Goal: Task Accomplishment & Management: Complete application form

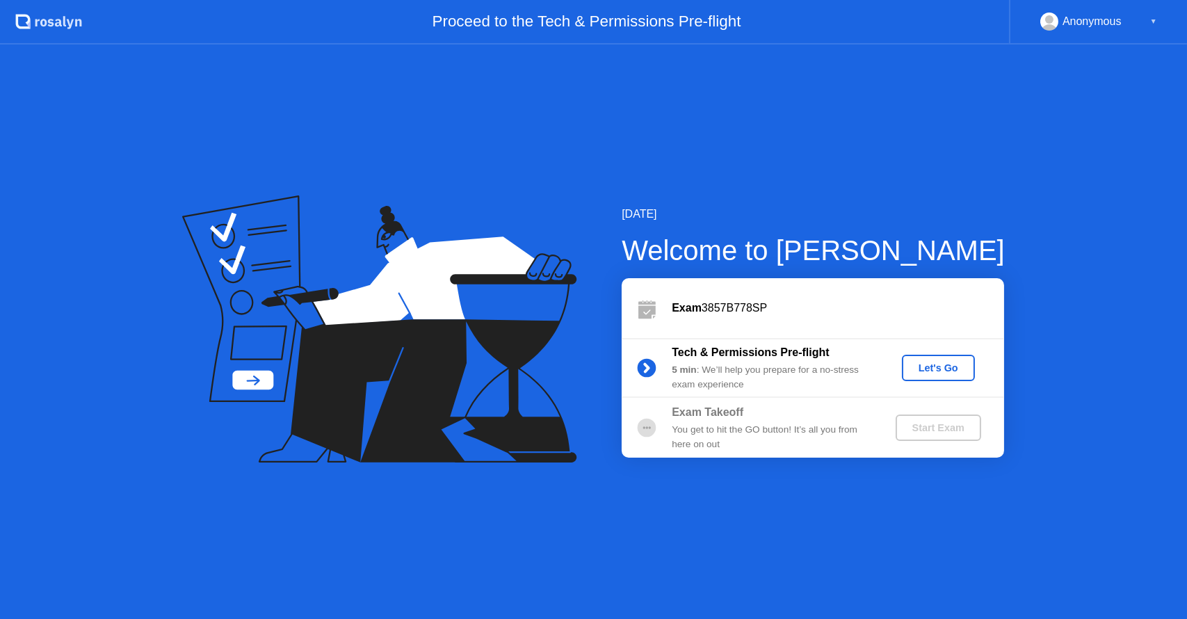
click at [868, 302] on div "Exam 3857B778SP" at bounding box center [838, 308] width 332 height 17
click at [681, 302] on b "Exam" at bounding box center [687, 308] width 30 height 12
click at [649, 314] on icon at bounding box center [646, 311] width 17 height 13
click at [679, 318] on div "Exam 3857B778SP" at bounding box center [813, 308] width 382 height 60
click at [679, 321] on div "Exam 3857B778SP" at bounding box center [813, 308] width 382 height 60
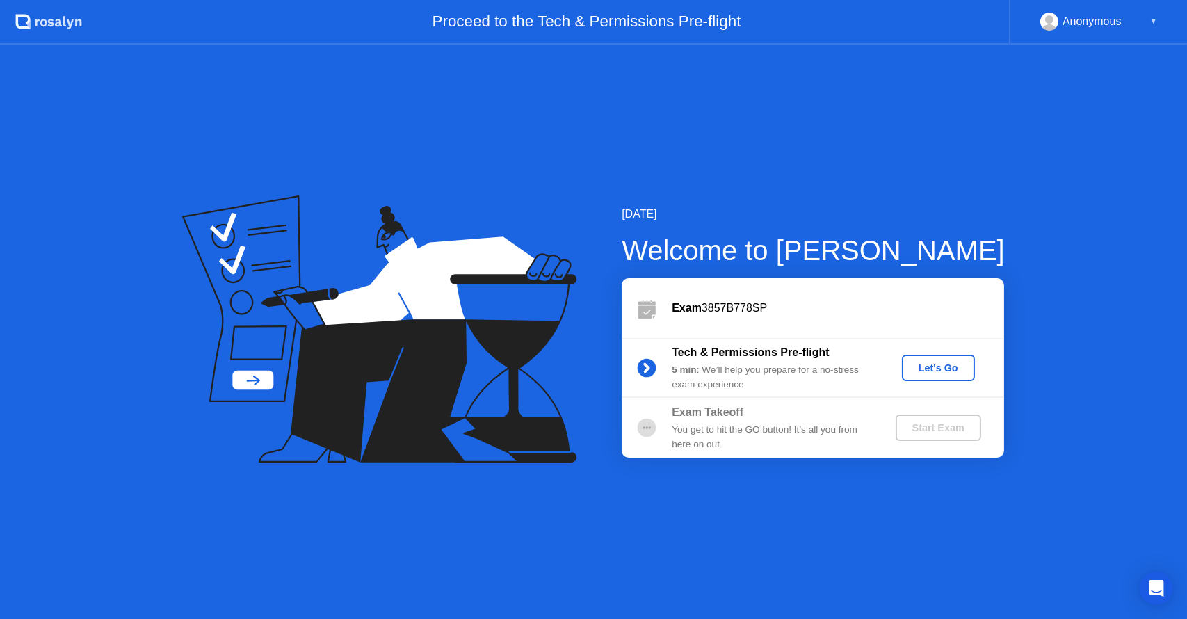
click at [770, 298] on div "Exam 3857B778SP" at bounding box center [813, 308] width 382 height 60
click at [655, 316] on icon at bounding box center [654, 317] width 3 height 3
click at [742, 311] on div "Exam 3857B778SP" at bounding box center [838, 308] width 332 height 17
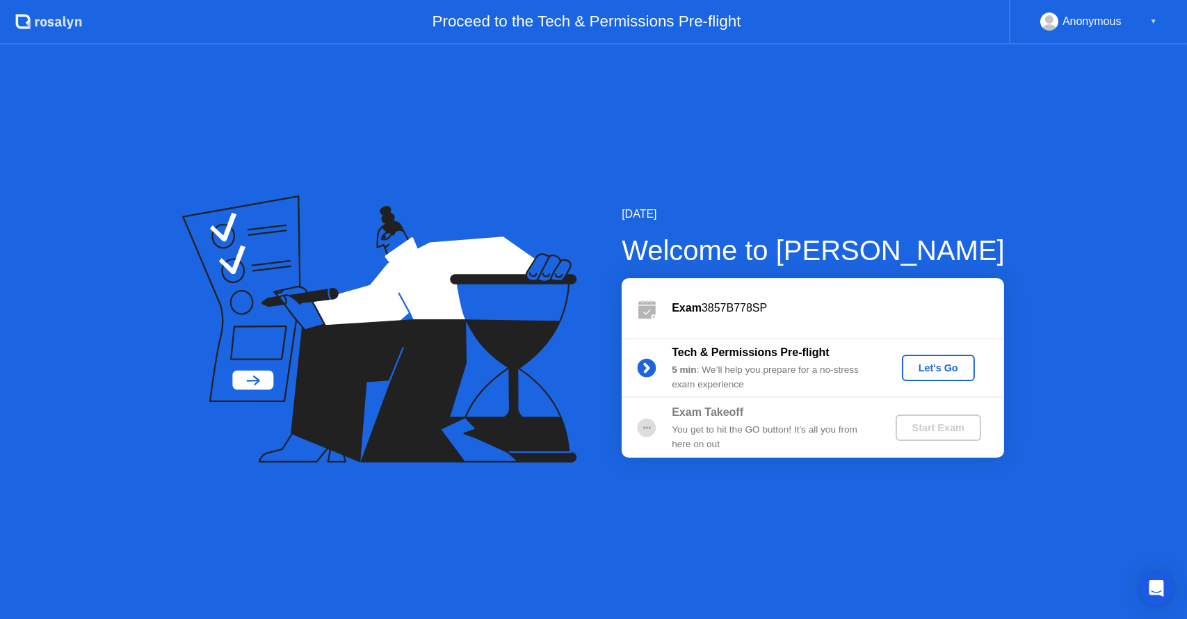
click at [915, 362] on div "Let's Go" at bounding box center [938, 367] width 62 height 11
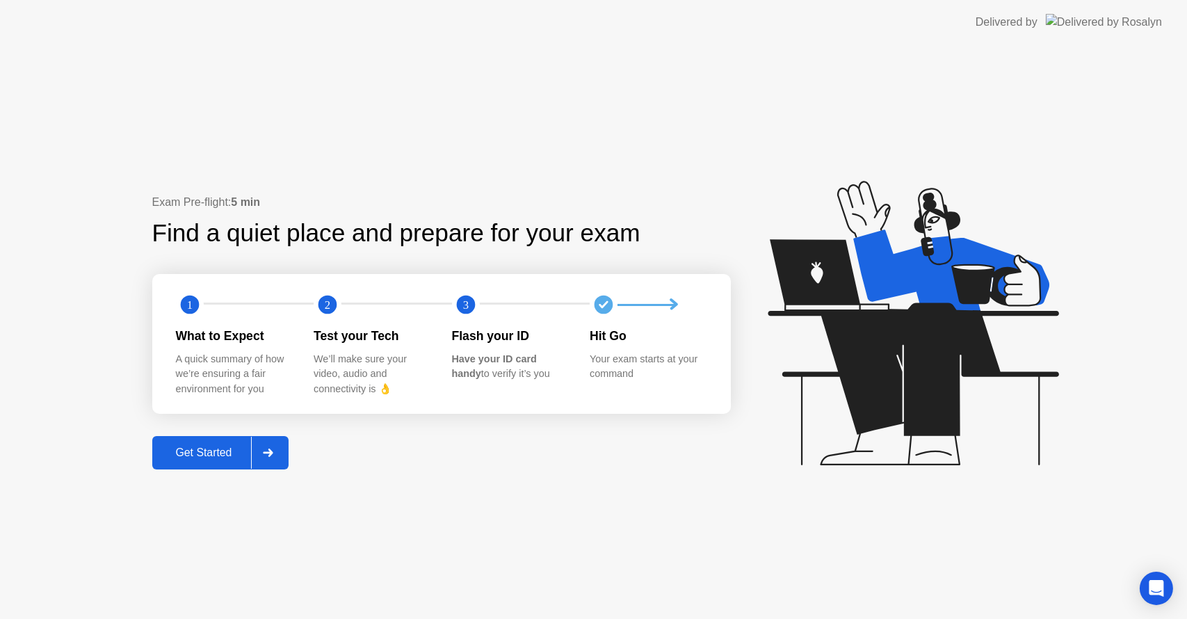
click at [237, 448] on div "Get Started" at bounding box center [203, 452] width 95 height 13
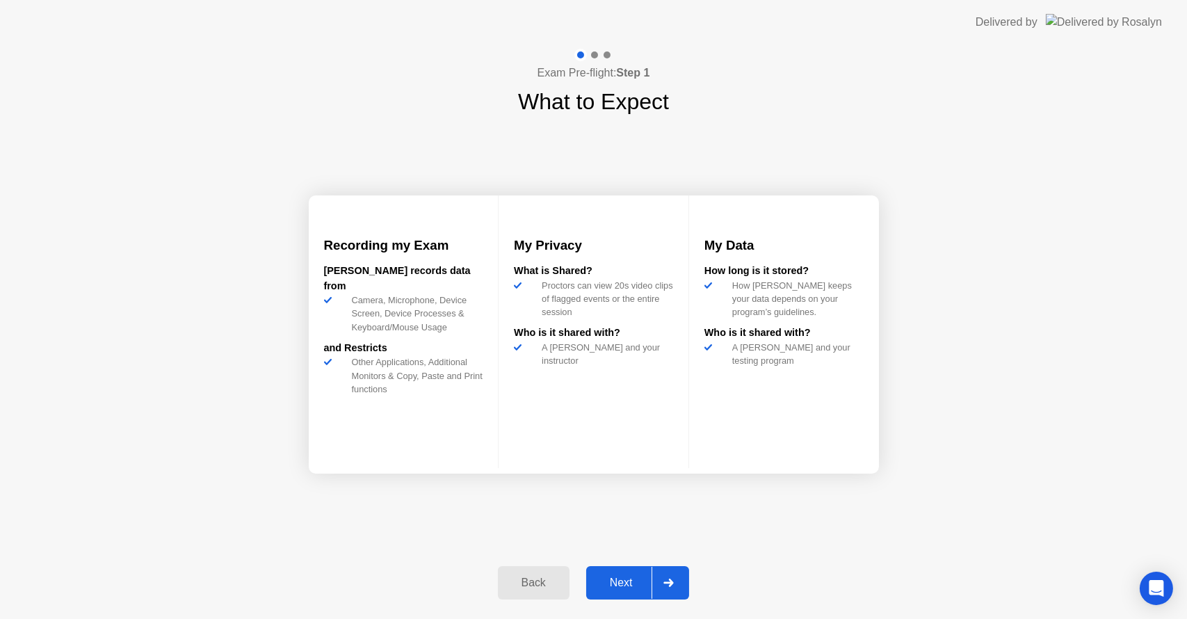
click at [463, 316] on div "Camera, Microphone, Device Screen, Device Processes & Keyboard/Mouse Usage" at bounding box center [414, 313] width 137 height 40
click at [626, 311] on div "Proctors can view 20s video clips of flagged events or the entire session" at bounding box center [604, 299] width 137 height 40
click at [768, 307] on div "How [PERSON_NAME] keeps your data depends on your program’s guidelines." at bounding box center [795, 299] width 137 height 40
click at [671, 581] on icon at bounding box center [669, 583] width 10 height 8
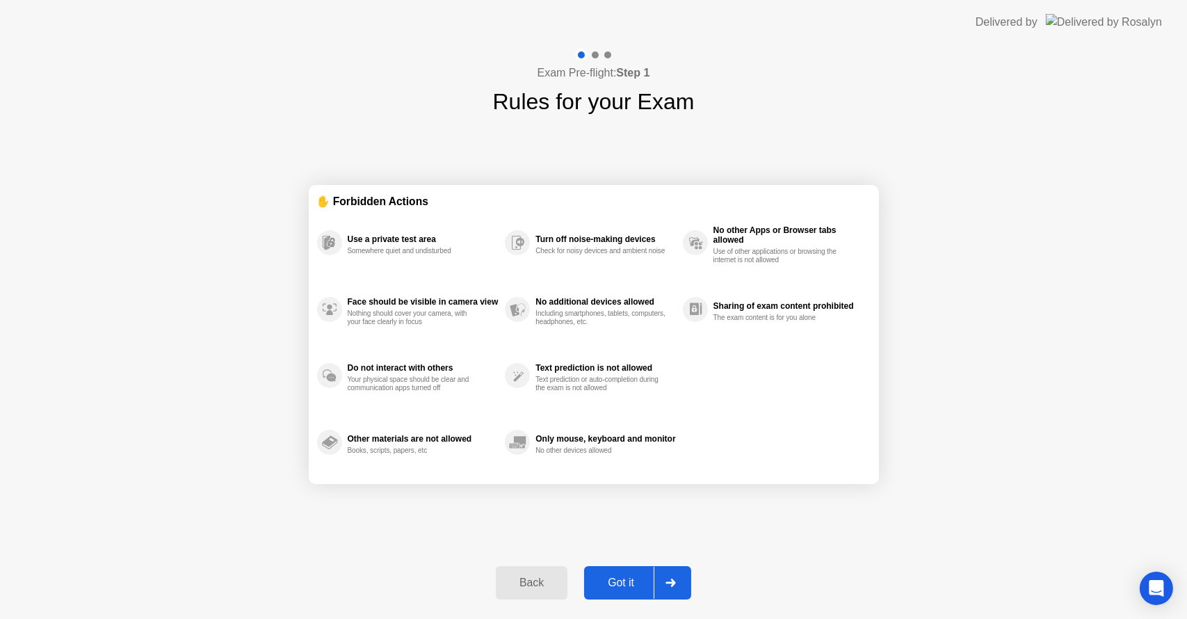
click at [672, 578] on div at bounding box center [670, 583] width 33 height 32
select select "**********"
select select "*******"
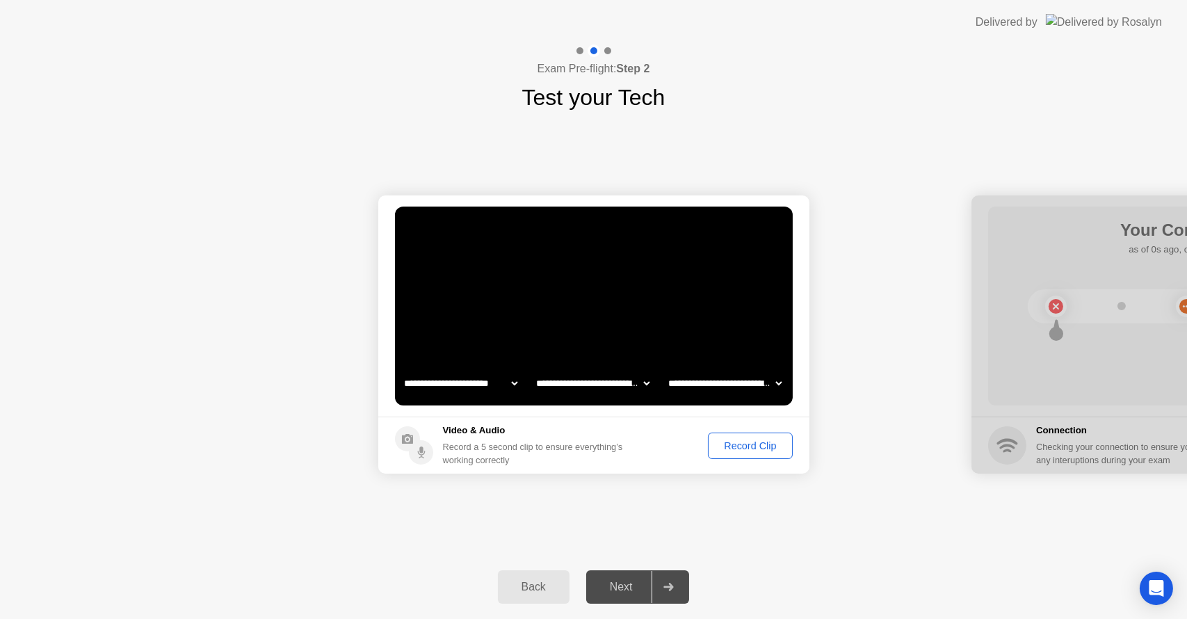
click at [504, 384] on select "**********" at bounding box center [460, 383] width 119 height 28
click at [636, 379] on select "**********" at bounding box center [592, 383] width 119 height 28
click at [717, 387] on select "**********" at bounding box center [724, 383] width 119 height 28
click at [615, 384] on select "**********" at bounding box center [592, 383] width 119 height 28
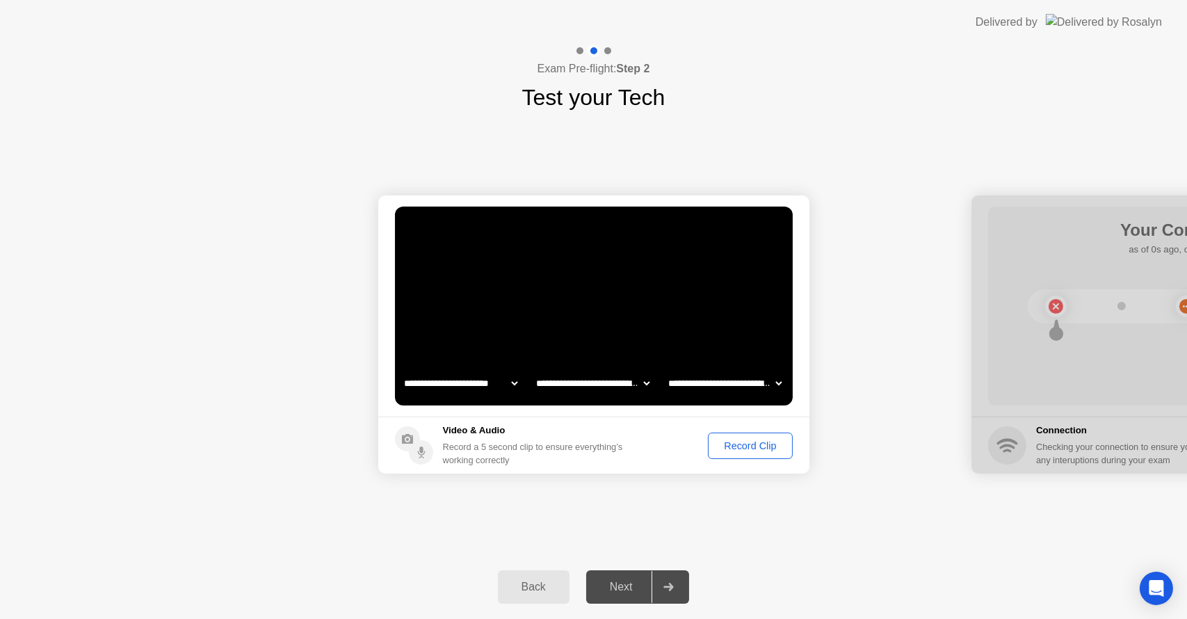
click at [639, 382] on select "**********" at bounding box center [592, 383] width 119 height 28
click at [751, 444] on div "Record Clip" at bounding box center [750, 445] width 74 height 11
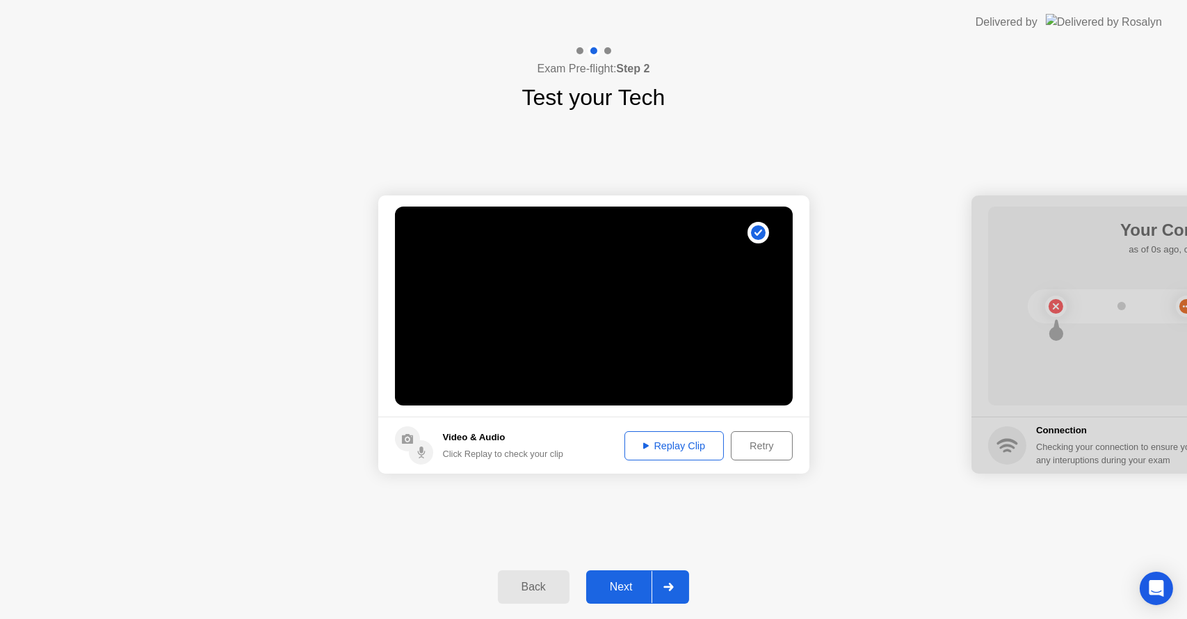
click at [704, 446] on div "Replay Clip" at bounding box center [674, 445] width 90 height 11
click at [668, 446] on div "Replay Clip" at bounding box center [674, 445] width 90 height 11
click at [636, 581] on div "Next" at bounding box center [621, 587] width 62 height 13
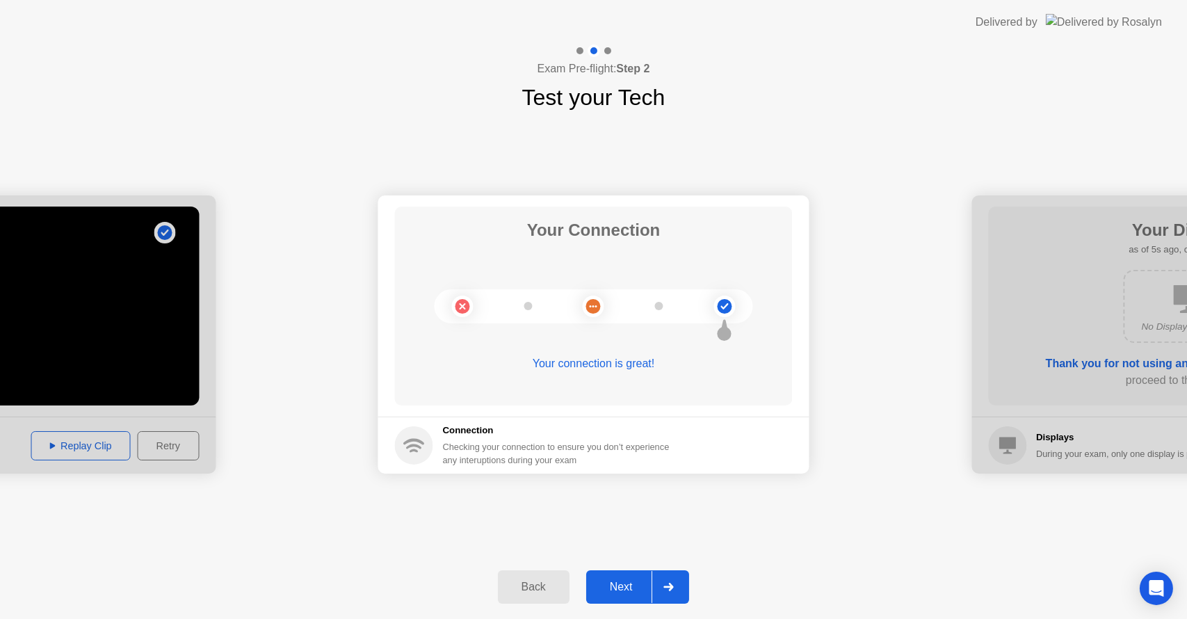
click at [624, 593] on div "Next" at bounding box center [621, 587] width 62 height 13
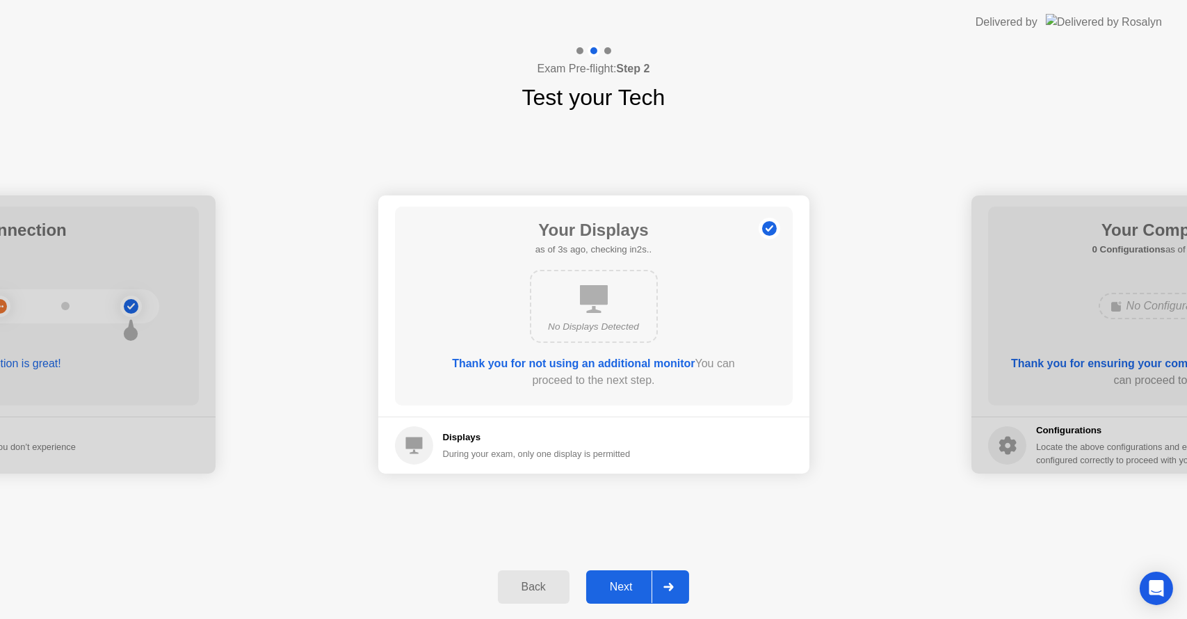
click at [609, 302] on div "No Displays Detected" at bounding box center [594, 306] width 128 height 73
click at [632, 590] on div "Next" at bounding box center [621, 587] width 62 height 13
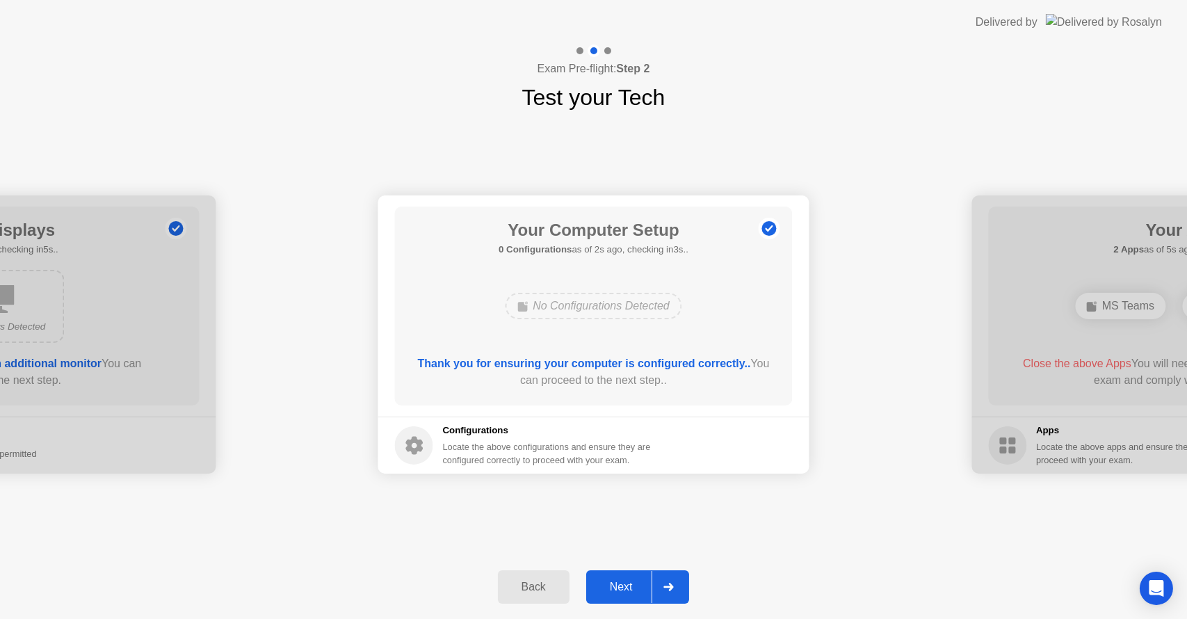
click at [617, 583] on div "Next" at bounding box center [621, 587] width 62 height 13
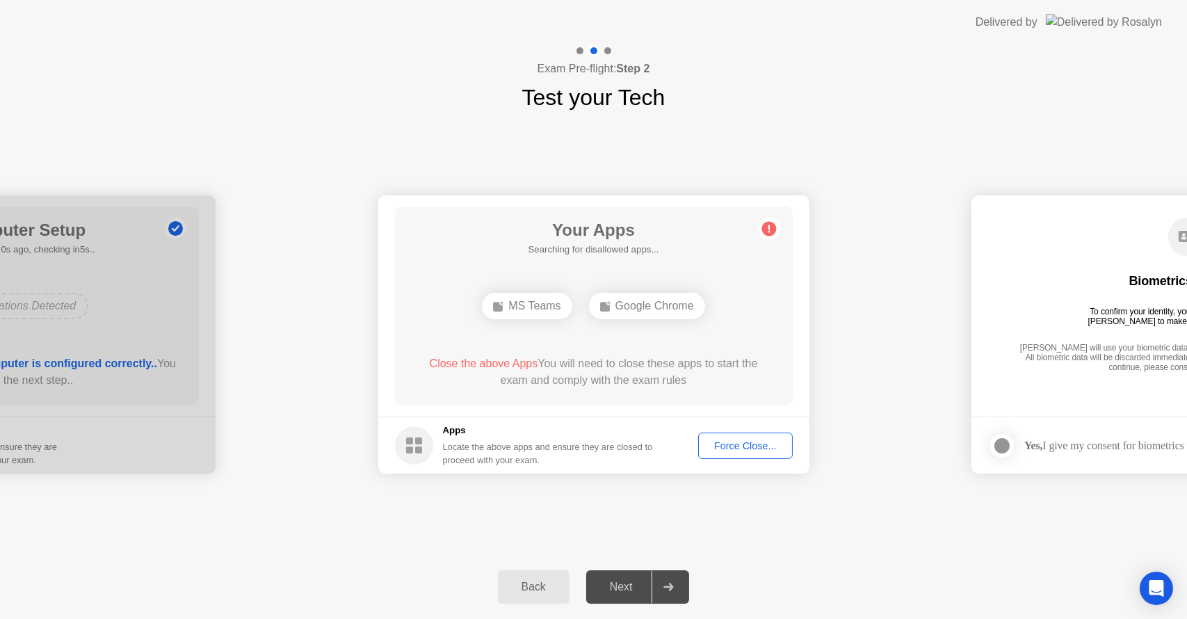
click at [729, 451] on div "Force Close..." at bounding box center [745, 445] width 85 height 11
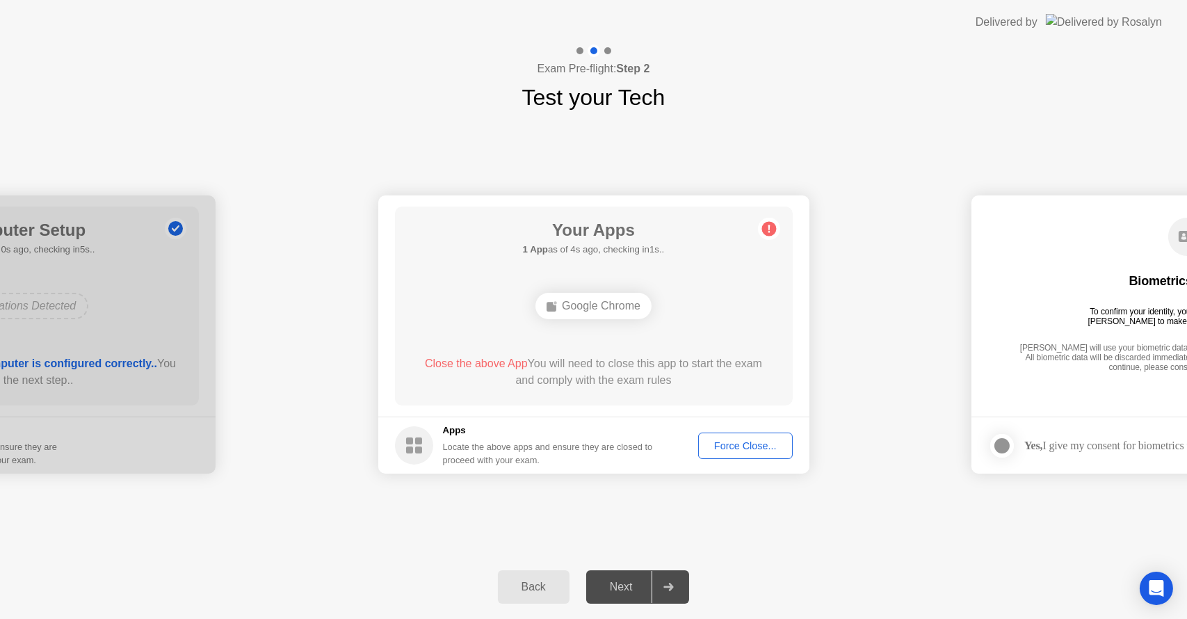
click at [631, 294] on div "Google Chrome" at bounding box center [593, 306] width 116 height 26
click at [756, 448] on div "Force Close..." at bounding box center [745, 445] width 85 height 11
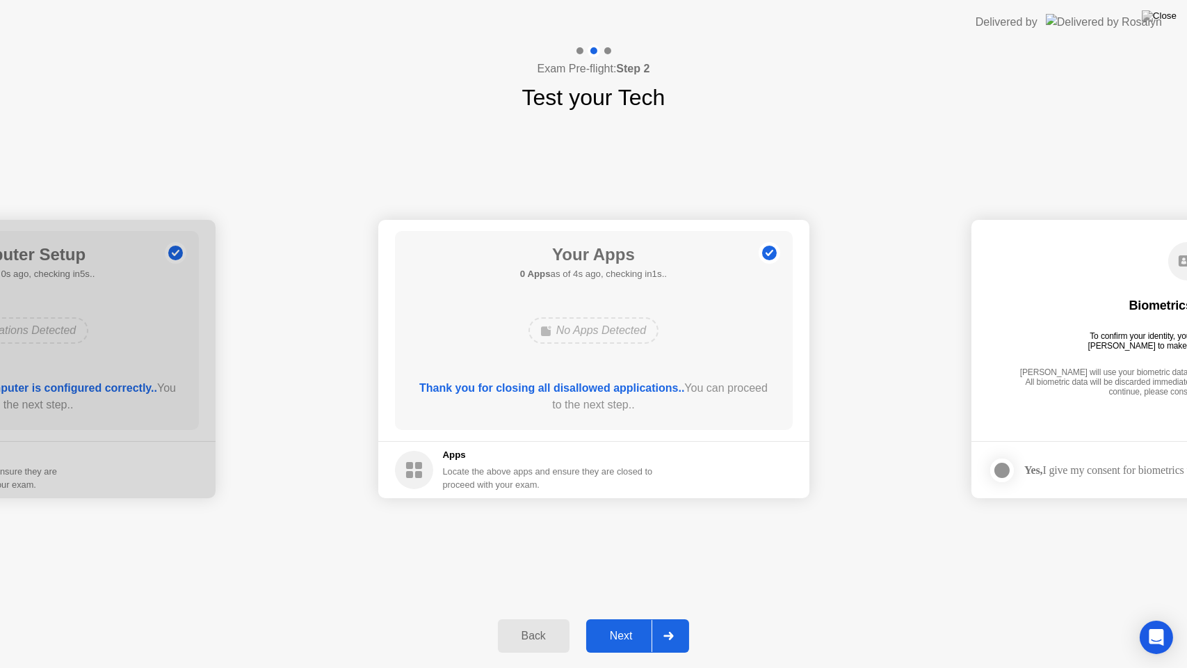
click at [621, 618] on div "Next" at bounding box center [621, 635] width 62 height 13
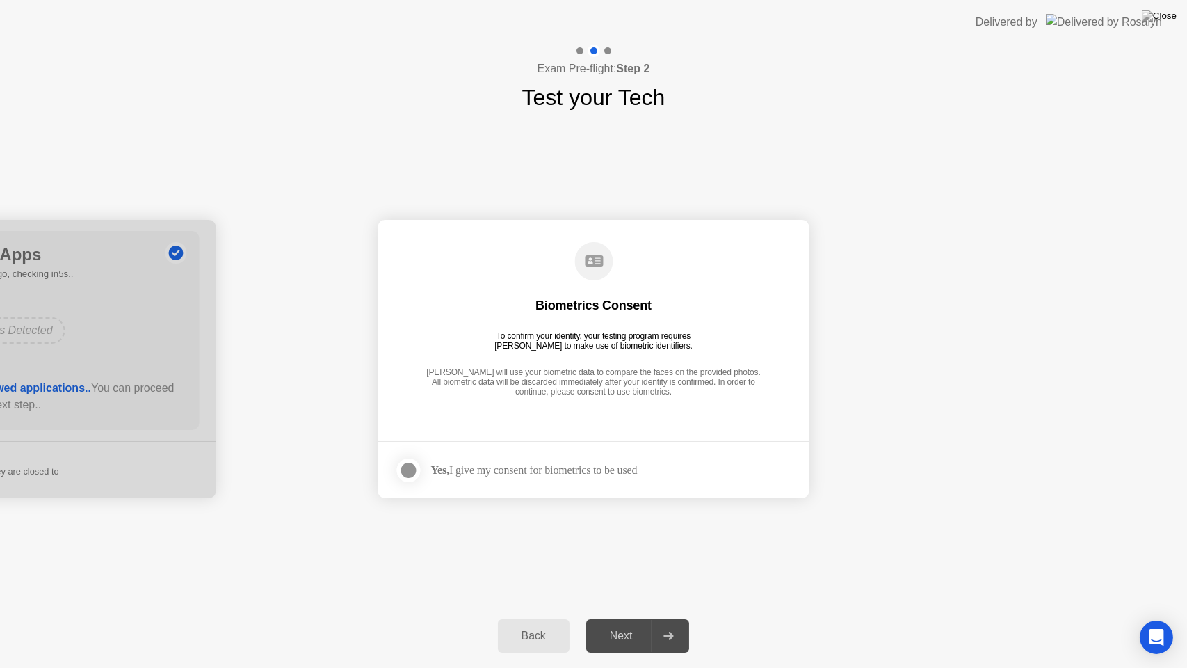
click at [412, 475] on div at bounding box center [409, 470] width 17 height 17
click at [572, 423] on main "Biometrics Consent To confirm your identity, your testing program requires [PER…" at bounding box center [593, 330] width 431 height 221
click at [620, 618] on div "Next" at bounding box center [621, 635] width 62 height 13
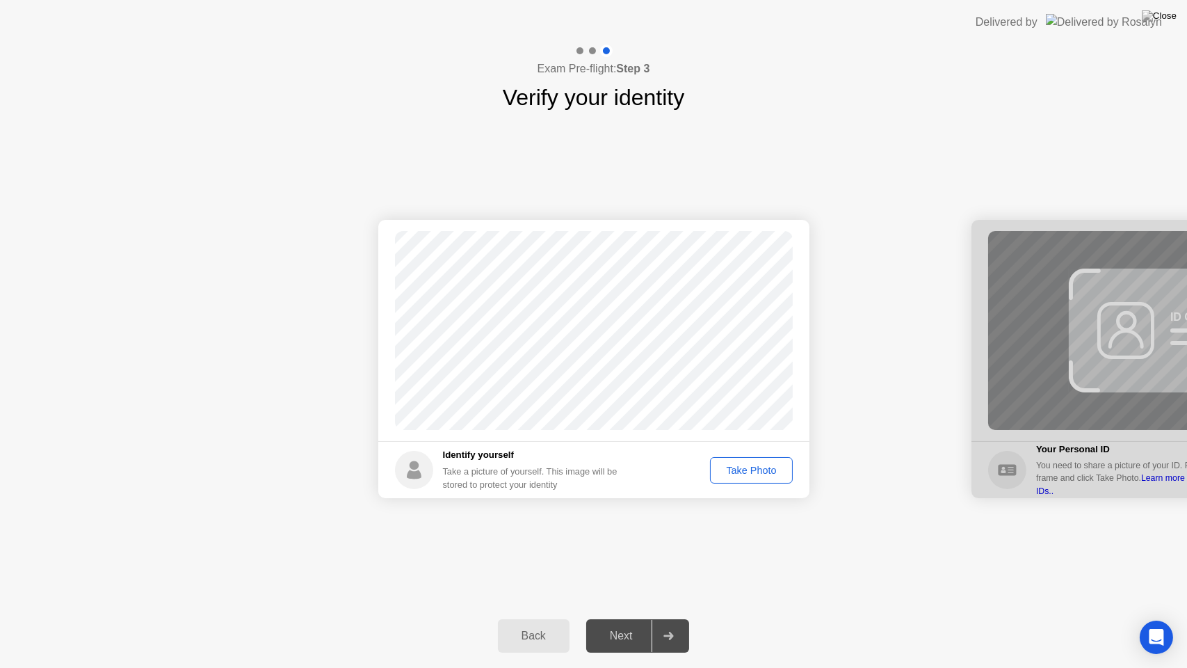
click at [740, 471] on div "Take Photo" at bounding box center [751, 469] width 72 height 11
click at [754, 472] on div "Retake" at bounding box center [761, 469] width 54 height 11
click at [764, 470] on div "Take Photo" at bounding box center [751, 469] width 72 height 11
click at [676, 618] on div at bounding box center [668, 636] width 33 height 32
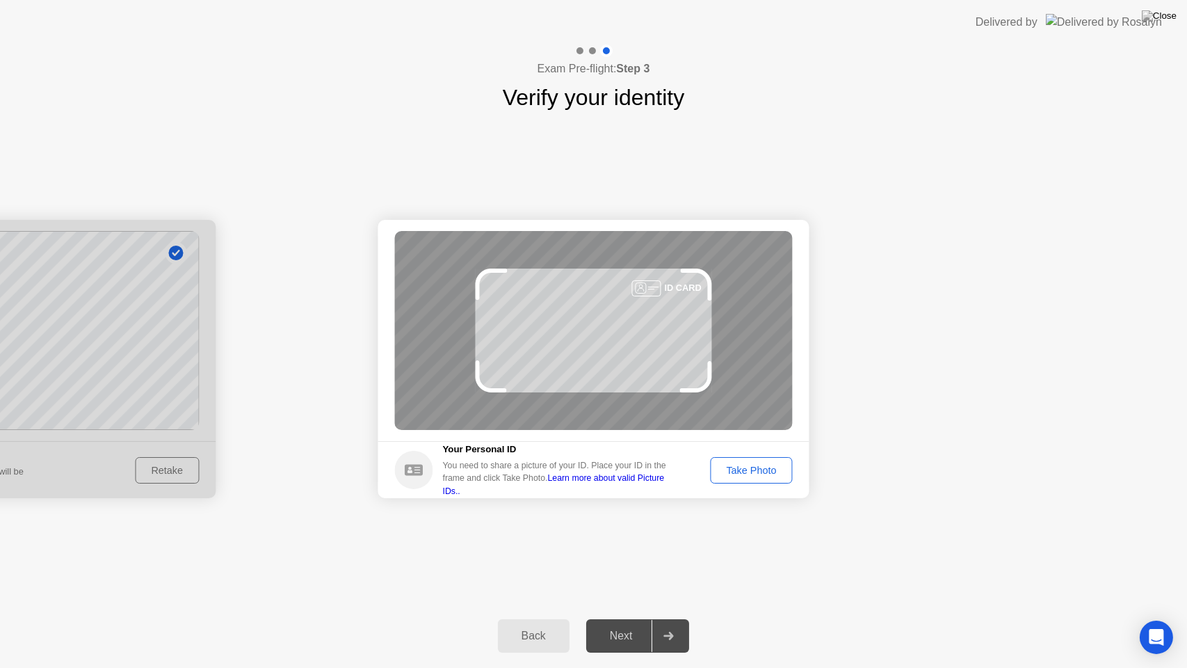
click at [739, 473] on div "Take Photo" at bounding box center [751, 469] width 72 height 11
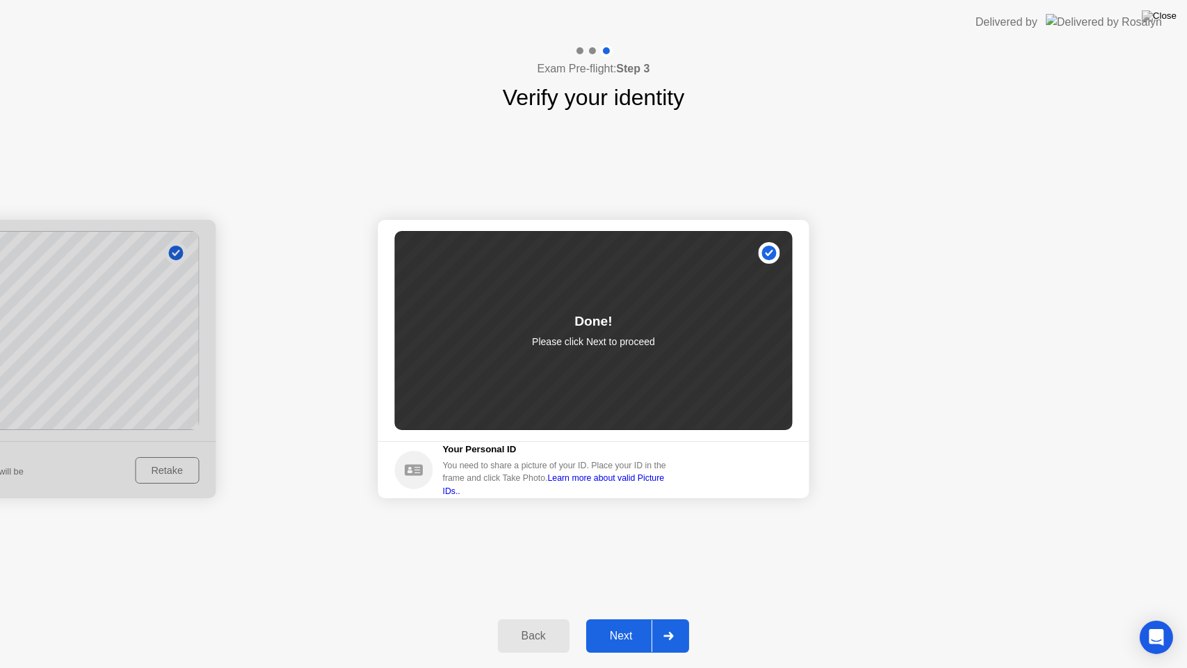
click at [630, 618] on button "Next" at bounding box center [638, 635] width 104 height 33
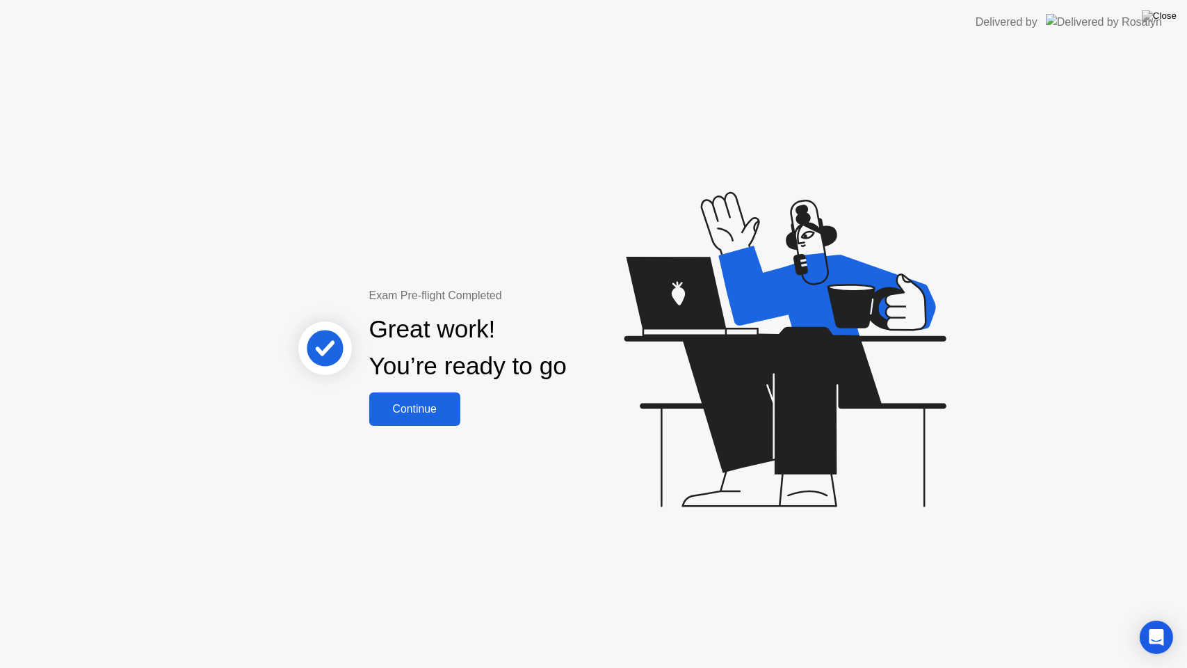
click at [428, 406] on div "Continue" at bounding box center [414, 409] width 83 height 13
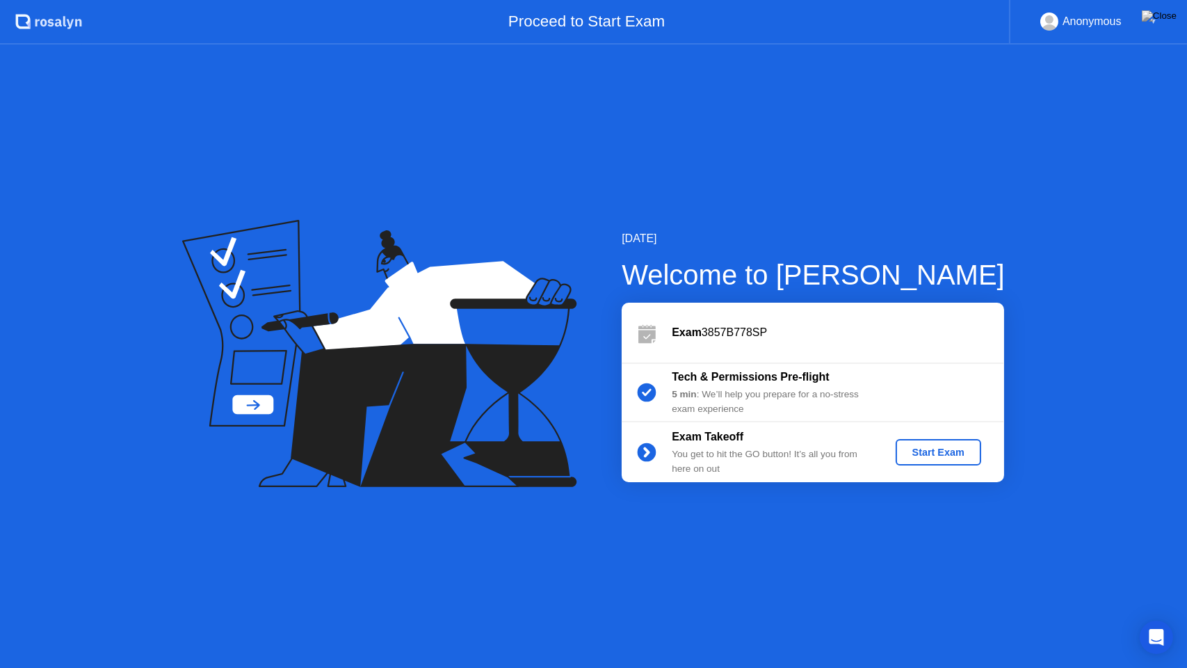
click at [946, 458] on div "Start Exam" at bounding box center [938, 451] width 74 height 11
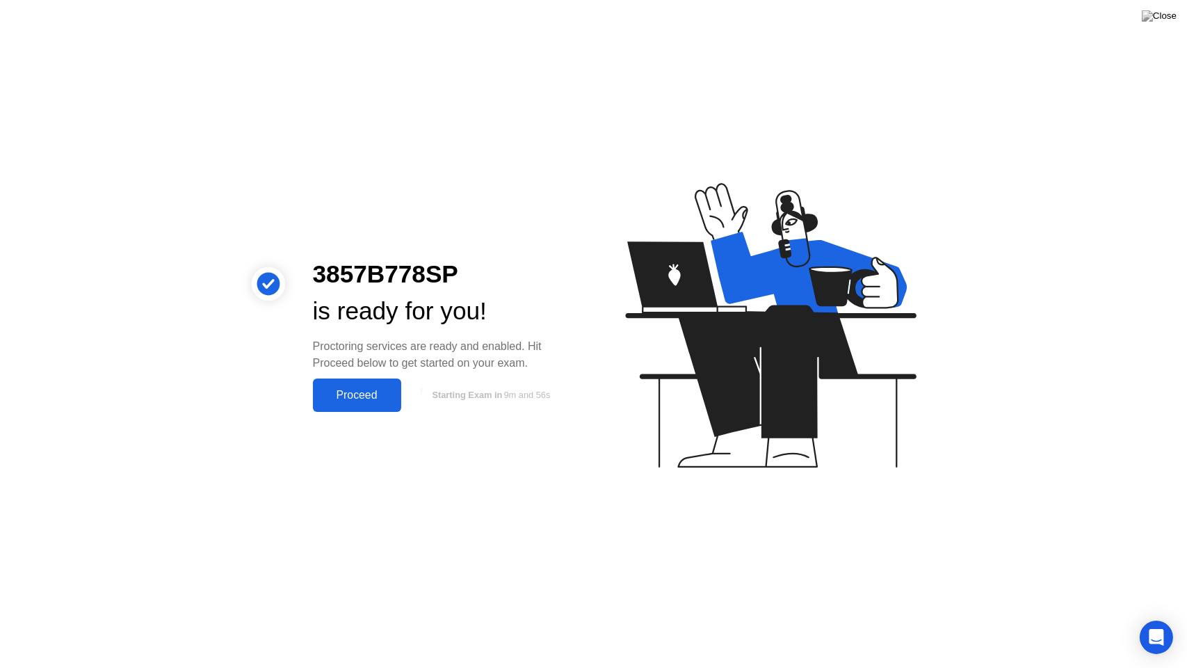
click at [364, 389] on div "Proceed" at bounding box center [357, 395] width 80 height 13
